Goal: Information Seeking & Learning: Learn about a topic

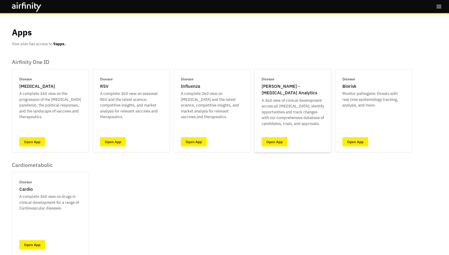
click at [278, 148] on div "Disease [PERSON_NAME] - [MEDICAL_DATA] Analytics A 360 view of clinical develop…" at bounding box center [292, 110] width 77 height 83
click at [277, 144] on link "Open App" at bounding box center [275, 141] width 26 height 9
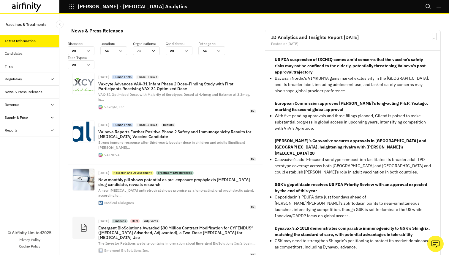
scroll to position [482, 178]
click at [27, 66] on div "Trials" at bounding box center [32, 66] width 55 height 5
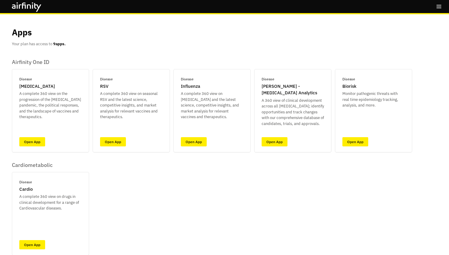
scroll to position [124, 0]
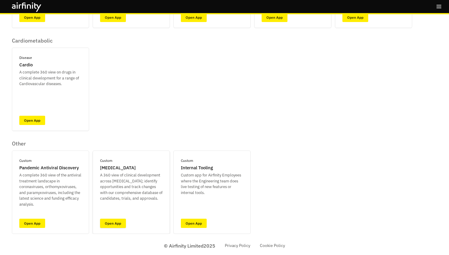
click at [121, 218] on link "Open App" at bounding box center [113, 222] width 26 height 9
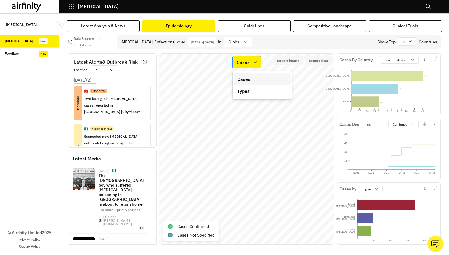
click at [253, 60] on icon at bounding box center [255, 62] width 5 height 5
click at [249, 89] on p "Types" at bounding box center [243, 90] width 12 height 7
click at [244, 65] on p "Types" at bounding box center [243, 62] width 12 height 7
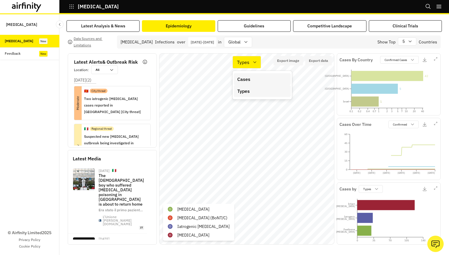
click at [244, 79] on p "Cases" at bounding box center [243, 78] width 13 height 7
click at [355, 126] on p "Cases Over Time" at bounding box center [356, 124] width 32 height 6
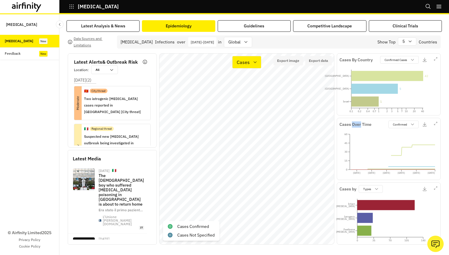
click at [355, 126] on p "Cases Over Time" at bounding box center [356, 124] width 32 height 6
click at [353, 59] on p "Cases By Country" at bounding box center [356, 60] width 33 height 6
